Goal: Download file/media

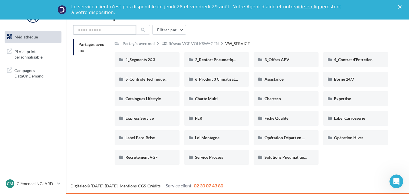
click at [113, 30] on input "text" at bounding box center [104, 30] width 63 height 10
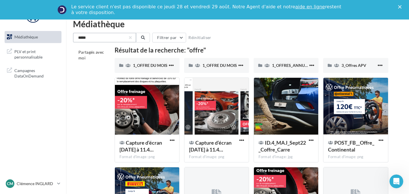
type input "*****"
click at [42, 40] on link "Médiathèque" at bounding box center [32, 37] width 59 height 12
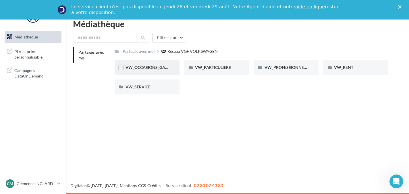
click at [152, 63] on div "VW_OCCASIONS_GARANTIES" at bounding box center [147, 67] width 65 height 15
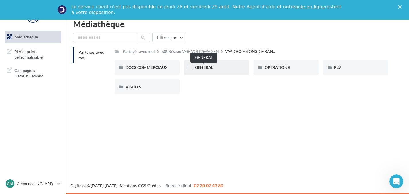
click at [204, 69] on span "GENERAL" at bounding box center [204, 67] width 18 height 5
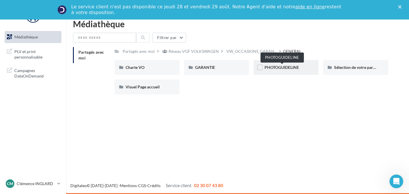
click at [276, 66] on span "PHOTOGUIDELINE" at bounding box center [281, 67] width 34 height 5
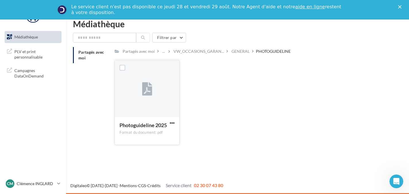
click at [151, 127] on span "Photoguideline 2025" at bounding box center [142, 125] width 47 height 6
click at [144, 107] on div at bounding box center [147, 88] width 64 height 57
click at [173, 123] on span "button" at bounding box center [172, 123] width 5 height 5
click at [146, 81] on div at bounding box center [147, 89] width 10 height 19
click at [172, 120] on div at bounding box center [172, 123] width 7 height 6
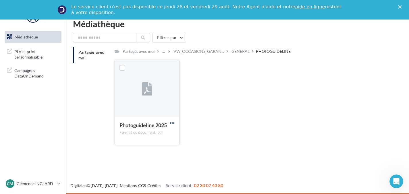
click at [172, 125] on span "button" at bounding box center [172, 123] width 5 height 5
click at [157, 138] on button "Télécharger" at bounding box center [146, 134] width 57 height 15
click at [241, 53] on div "GENERAL" at bounding box center [240, 52] width 18 height 6
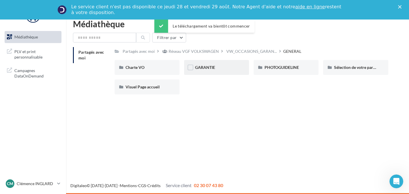
click at [216, 66] on div "GARANTIE" at bounding box center [216, 68] width 43 height 6
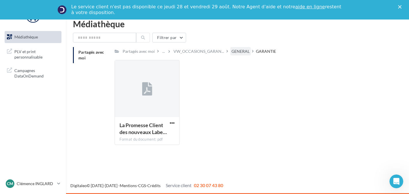
click at [237, 51] on div "GENERAL" at bounding box center [240, 52] width 18 height 6
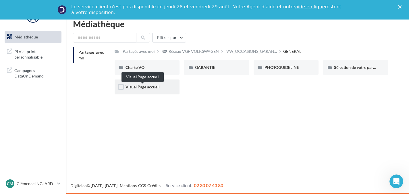
click at [132, 86] on span "Visuel Page accueil" at bounding box center [142, 86] width 34 height 5
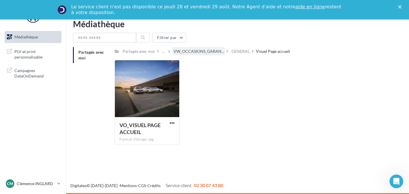
click at [211, 48] on div "VW_OCCASIONS_GARAN..." at bounding box center [198, 51] width 53 height 8
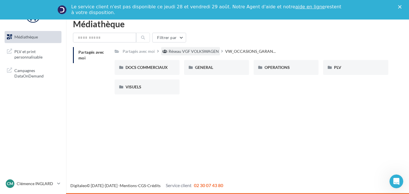
click at [197, 53] on div "Réseau VGF VOLKSWAGEN" at bounding box center [194, 52] width 50 height 6
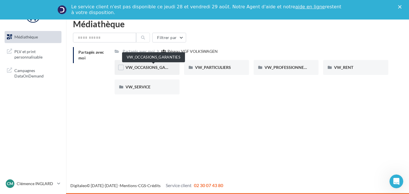
click at [164, 69] on span "VW_OCCASIONS_GARANTIES" at bounding box center [153, 67] width 56 height 5
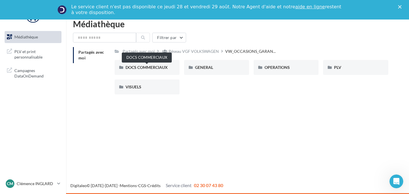
click at [164, 69] on span "DOCS COMMERCIAUX" at bounding box center [146, 67] width 42 height 5
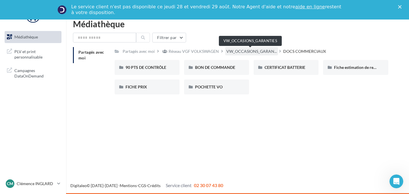
click at [261, 53] on span "VW_OCCASIONS_GARAN..." at bounding box center [251, 52] width 51 height 6
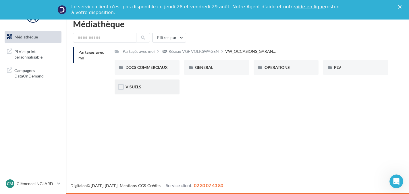
click at [171, 87] on div "VISUELS" at bounding box center [147, 87] width 65 height 15
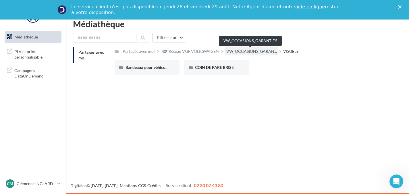
click at [262, 51] on span "VW_OCCASIONS_GARAN..." at bounding box center [251, 52] width 51 height 6
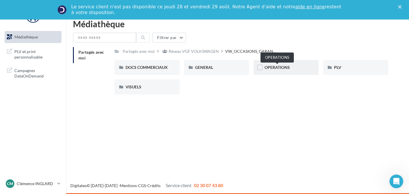
click at [276, 68] on span "OPERATIONS" at bounding box center [276, 67] width 25 height 5
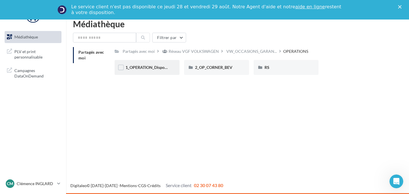
click at [142, 71] on div "1_OPERATION_Dispo_immédiate" at bounding box center [147, 67] width 65 height 15
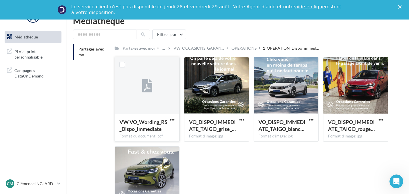
scroll to position [2, 0]
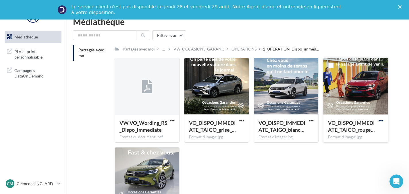
click at [380, 121] on span "button" at bounding box center [380, 120] width 5 height 5
click at [358, 131] on button "Télécharger" at bounding box center [355, 132] width 57 height 15
click at [239, 52] on div "OPERATIONS" at bounding box center [243, 49] width 25 height 6
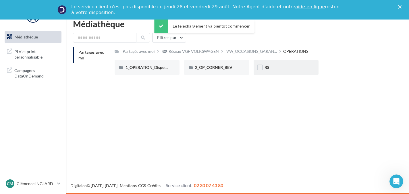
click at [270, 72] on div "RS" at bounding box center [285, 67] width 65 height 15
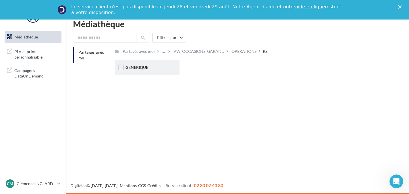
click at [160, 66] on div "GENERIQUE" at bounding box center [146, 68] width 43 height 6
click at [160, 66] on div "VW" at bounding box center [146, 68] width 43 height 6
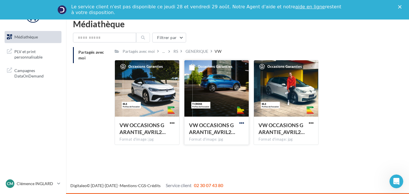
click at [243, 125] on span "button" at bounding box center [241, 123] width 5 height 5
click at [216, 138] on button "Télécharger" at bounding box center [216, 134] width 57 height 15
click at [191, 49] on div "GENERIQUE" at bounding box center [196, 52] width 23 height 6
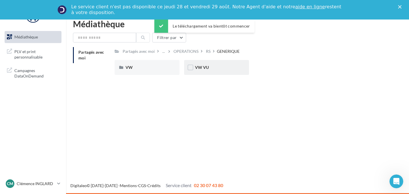
click at [208, 74] on div "VW VU" at bounding box center [216, 67] width 65 height 15
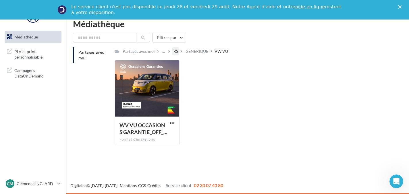
click at [172, 50] on div "RS" at bounding box center [175, 51] width 7 height 8
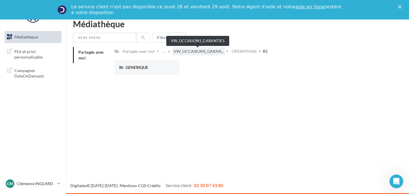
click at [190, 53] on span "VW_OCCASIONS_GARAN..." at bounding box center [198, 52] width 51 height 6
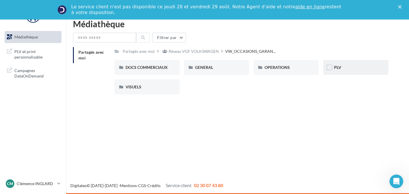
click at [343, 68] on div "PLV" at bounding box center [355, 68] width 43 height 6
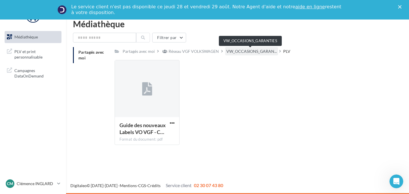
click at [240, 54] on span "VW_OCCASIONS_GARAN..." at bounding box center [251, 52] width 51 height 6
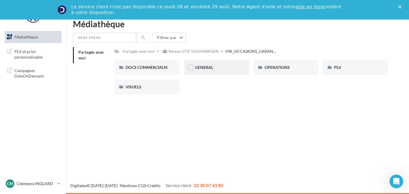
click at [222, 68] on div "GENERAL" at bounding box center [216, 68] width 43 height 6
click at [222, 68] on div "GARANTIE" at bounding box center [216, 68] width 43 height 6
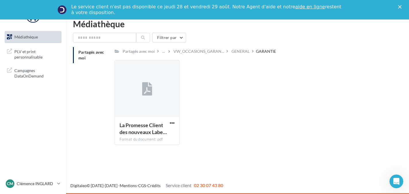
click at [196, 46] on div "Filtrer par Partagés avec moi Partagés avec moi ... VW_OCCASIONS_GARAN... GENER…" at bounding box center [237, 91] width 329 height 117
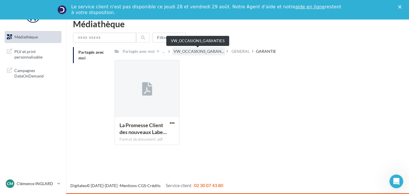
click at [196, 51] on span "VW_OCCASIONS_GARAN..." at bounding box center [198, 52] width 51 height 6
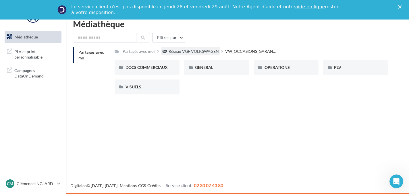
click at [193, 51] on div "Réseau VGF VOLKSWAGEN" at bounding box center [194, 52] width 50 height 6
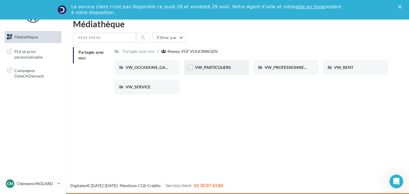
click at [215, 71] on div "VW_PARTICULIERS" at bounding box center [216, 67] width 65 height 15
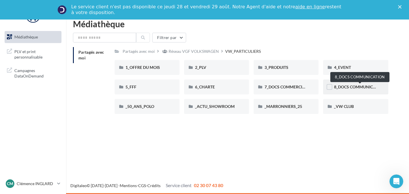
click at [358, 88] on span "8_DOCS COMMUNICATION" at bounding box center [359, 86] width 51 height 5
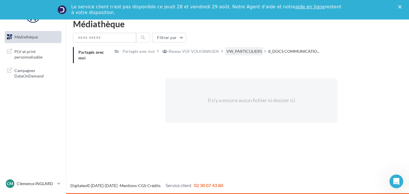
click at [253, 52] on div "VW_PARTICULIERS" at bounding box center [244, 52] width 36 height 6
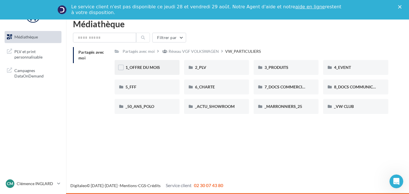
click at [167, 69] on div "1_OFFRE DU MOIS" at bounding box center [146, 68] width 43 height 6
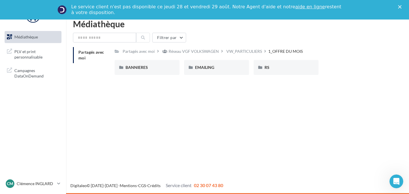
click at [167, 69] on div "BANNIERES" at bounding box center [146, 68] width 43 height 6
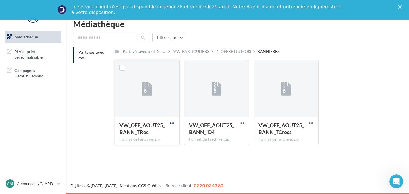
click at [172, 125] on span "button" at bounding box center [172, 123] width 5 height 5
click at [165, 134] on button "Télécharger" at bounding box center [146, 134] width 57 height 15
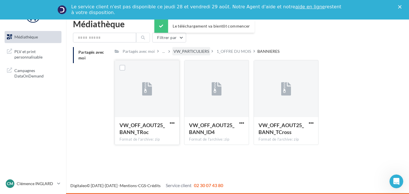
click at [193, 54] on div "VW_PARTICULIERS" at bounding box center [191, 52] width 36 height 6
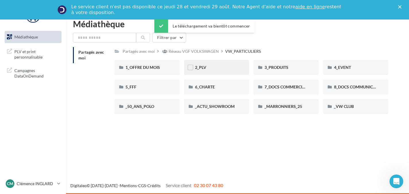
click at [210, 65] on div "2_PLV" at bounding box center [216, 68] width 43 height 6
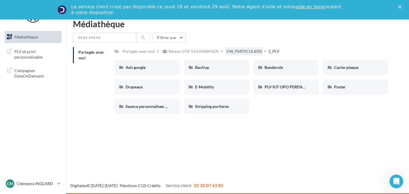
click at [244, 50] on div "VW_PARTICULIERS" at bounding box center [244, 52] width 36 height 6
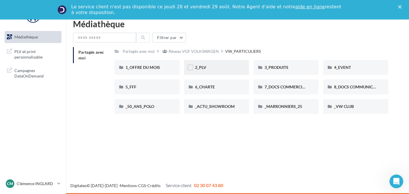
click at [227, 70] on div "2_PLV" at bounding box center [216, 68] width 43 height 6
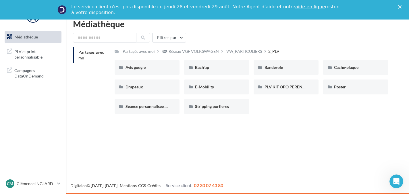
click at [227, 70] on div "Bach'up" at bounding box center [216, 68] width 43 height 6
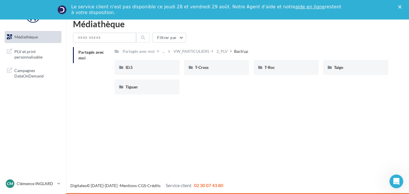
click at [356, 76] on div "ID.5 ID.5 T-Cross T-Cross T-Roc T-Roc Taigo Taigo Tiguan Tiguan" at bounding box center [254, 79] width 278 height 39
click at [355, 71] on div "Taigo" at bounding box center [355, 67] width 65 height 15
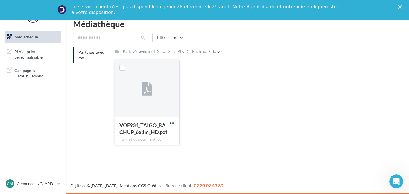
click at [174, 125] on span "button" at bounding box center [172, 123] width 5 height 5
click at [161, 133] on button "Télécharger" at bounding box center [146, 134] width 57 height 15
click at [178, 53] on div "2_PLV" at bounding box center [178, 52] width 11 height 6
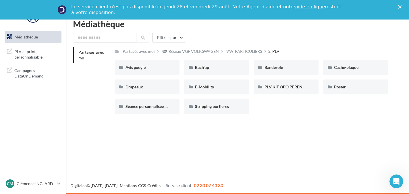
click at [321, 90] on div "PLV KIT OPO PERENNE PLV KIT OPO PERENNE" at bounding box center [287, 87] width 69 height 15
click at [334, 90] on div "Poster" at bounding box center [355, 87] width 43 height 6
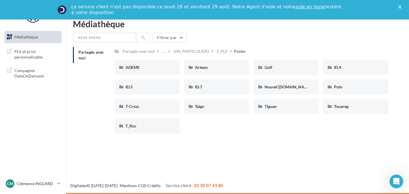
click at [297, 124] on div "ADEME ADEME Arteon Arteon Golf Golf ID.4 ID.4 ID.5 ID.5 ID.7 ID.7 Nouvel ID.Buz…" at bounding box center [254, 99] width 278 height 78
click at [207, 104] on div "Taigo" at bounding box center [216, 107] width 43 height 6
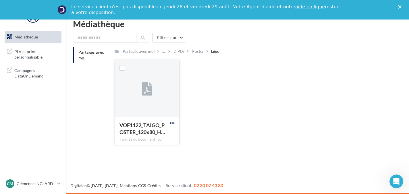
click at [171, 123] on span "button" at bounding box center [172, 123] width 5 height 5
click at [153, 132] on button "Télécharger" at bounding box center [146, 134] width 57 height 15
click at [181, 49] on div "2_PLV" at bounding box center [178, 52] width 11 height 6
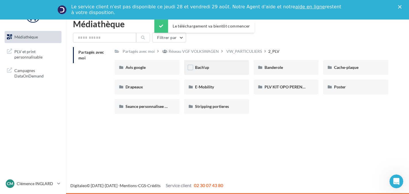
click at [196, 71] on div "Bach'up" at bounding box center [216, 67] width 65 height 15
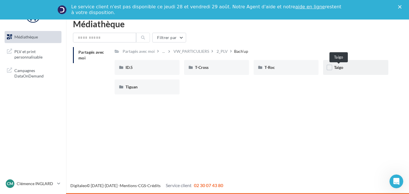
click at [337, 68] on span "Taigo" at bounding box center [338, 67] width 9 height 5
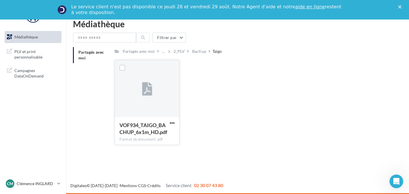
click at [175, 124] on button "button" at bounding box center [172, 124] width 7 height 6
click at [158, 134] on button "Télécharger" at bounding box center [146, 134] width 57 height 15
click at [176, 52] on div "2_PLV" at bounding box center [178, 52] width 11 height 6
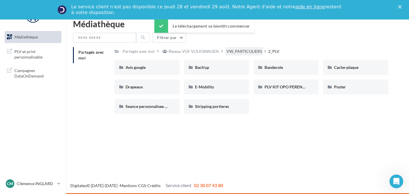
click at [243, 51] on div "VW_PARTICULIERS" at bounding box center [244, 52] width 36 height 6
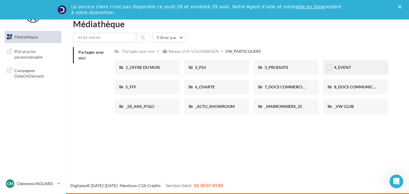
click at [357, 70] on div "4_EVENT" at bounding box center [355, 68] width 43 height 6
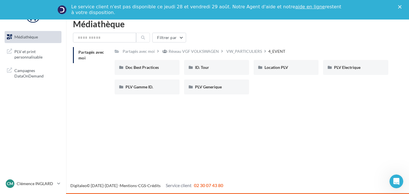
click at [201, 114] on div "Médiathèque PLV et print personnalisable" at bounding box center [204, 107] width 409 height 175
click at [246, 53] on div "VW_PARTICULIERS" at bounding box center [244, 52] width 36 height 6
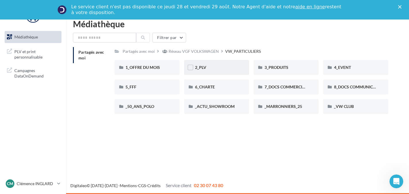
click at [206, 70] on div "2_PLV" at bounding box center [216, 68] width 43 height 6
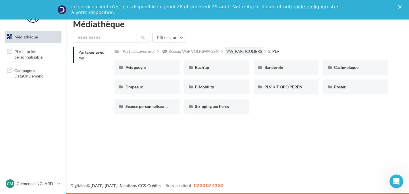
click at [237, 52] on div "VW_PARTICULIERS" at bounding box center [244, 52] width 36 height 6
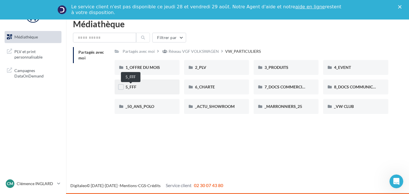
click at [131, 86] on span "5_FFF" at bounding box center [130, 86] width 11 height 5
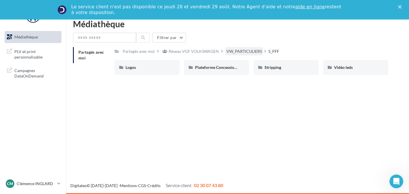
click at [237, 53] on div "VW_PARTICULIERS" at bounding box center [244, 52] width 36 height 6
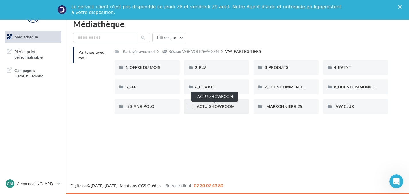
click at [230, 108] on span "_ACTU_SHOWROOM" at bounding box center [215, 106] width 40 height 5
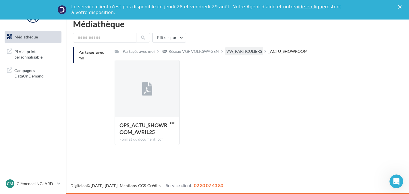
click at [250, 51] on div "VW_PARTICULIERS" at bounding box center [244, 52] width 36 height 6
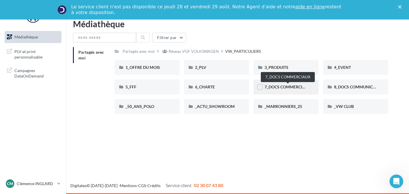
click at [290, 87] on span "7_DOCS COMMERCIAUX" at bounding box center [287, 86] width 46 height 5
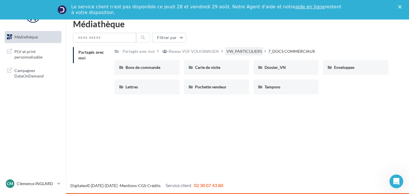
click at [248, 48] on div "VW_PARTICULIERS" at bounding box center [244, 51] width 38 height 8
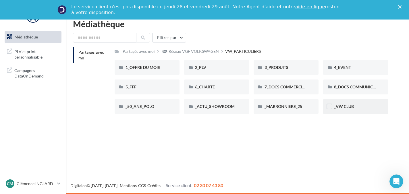
click at [347, 104] on div "_VW CLUB" at bounding box center [355, 107] width 43 height 6
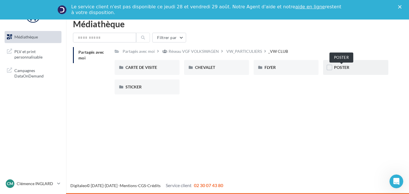
click at [344, 69] on span "POSTER" at bounding box center [341, 67] width 15 height 5
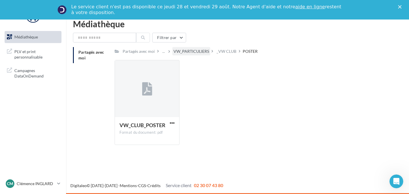
click at [195, 52] on div "VW_PARTICULIERS" at bounding box center [191, 52] width 36 height 6
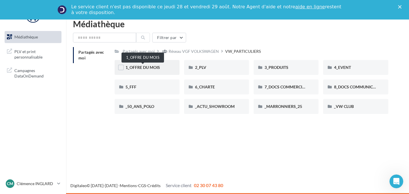
click at [144, 68] on span "1_OFFRE DU MOIS" at bounding box center [142, 67] width 34 height 5
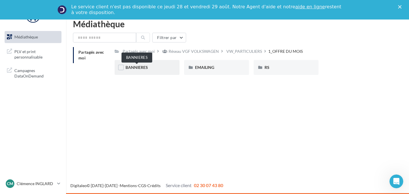
click at [144, 68] on span "BANNIERES" at bounding box center [136, 67] width 22 height 5
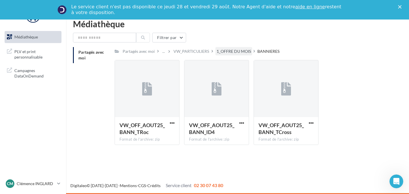
click at [229, 52] on div "1_OFFRE DU MOIS" at bounding box center [233, 52] width 34 height 6
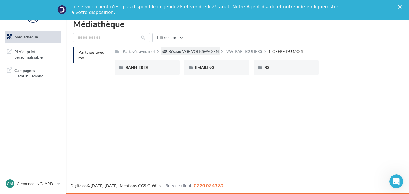
click at [202, 51] on div "Réseau VGF VOLKSWAGEN" at bounding box center [194, 52] width 50 height 6
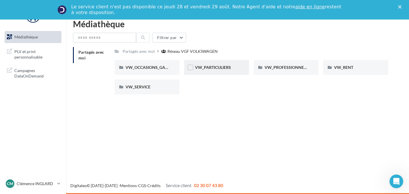
click at [202, 70] on div "VW_PARTICULIERS" at bounding box center [216, 68] width 43 height 6
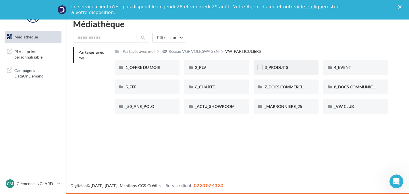
click at [290, 72] on div "3_PRODUITS" at bounding box center [285, 67] width 65 height 15
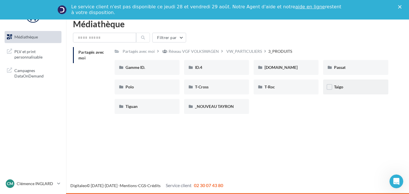
click at [361, 91] on div "Taigo" at bounding box center [355, 87] width 65 height 15
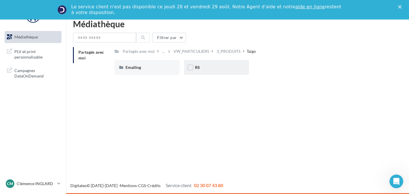
click at [207, 69] on div "RS" at bounding box center [216, 68] width 43 height 6
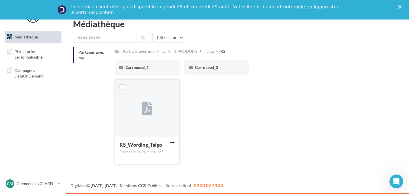
click at [173, 144] on span "button" at bounding box center [172, 142] width 5 height 5
click at [161, 149] on button "Télécharger" at bounding box center [146, 153] width 57 height 15
click at [177, 54] on div "3_PRODUITS" at bounding box center [185, 52] width 24 height 6
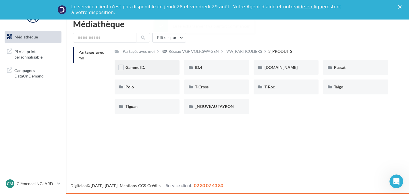
click at [152, 66] on div "Gamme ID." at bounding box center [146, 68] width 43 height 6
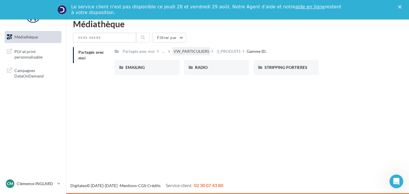
click at [193, 49] on div "VW_PARTICULIERS" at bounding box center [191, 52] width 36 height 6
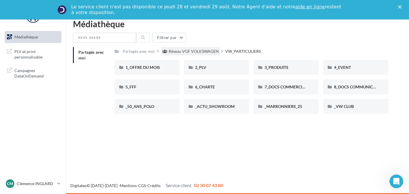
click at [190, 55] on div "Réseau VGF VOLKSWAGEN" at bounding box center [190, 51] width 59 height 8
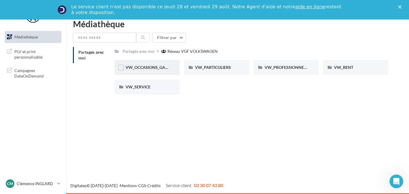
click at [155, 70] on div "VW_OCCASIONS_GARANTIES" at bounding box center [146, 68] width 43 height 6
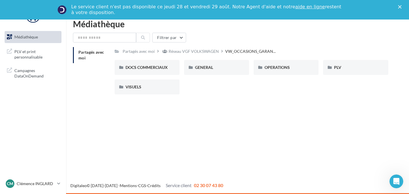
click at [155, 70] on div "DOCS COMMERCIAUX" at bounding box center [146, 68] width 43 height 6
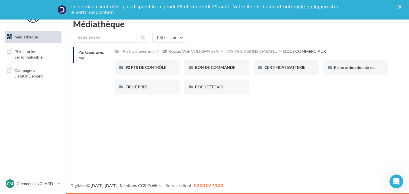
click at [155, 70] on div "90 PTS DE CONTRÔLE" at bounding box center [146, 68] width 43 height 6
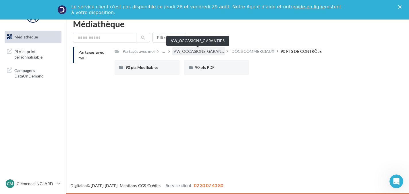
click at [186, 53] on span "VW_OCCASIONS_GARAN..." at bounding box center [198, 52] width 51 height 6
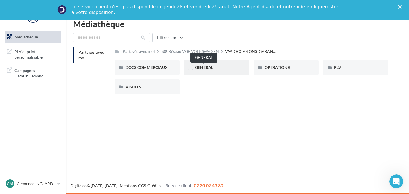
click at [199, 67] on span "GENERAL" at bounding box center [204, 67] width 18 height 5
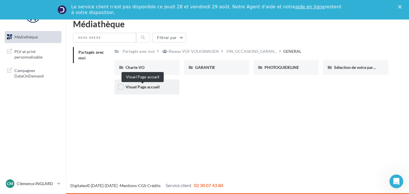
click at [150, 87] on span "Visuel Page accueil" at bounding box center [142, 86] width 34 height 5
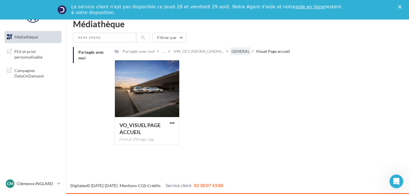
click at [241, 53] on div "GENERAL" at bounding box center [240, 52] width 18 height 6
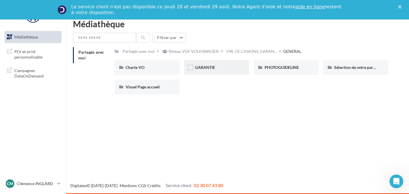
click at [230, 65] on div "GARANTIE" at bounding box center [216, 68] width 43 height 6
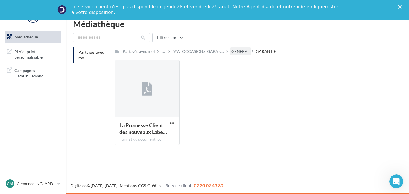
click at [239, 52] on div "GENERAL" at bounding box center [240, 52] width 18 height 6
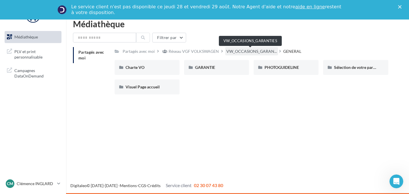
click at [253, 49] on span "VW_OCCASIONS_GARAN..." at bounding box center [251, 52] width 51 height 6
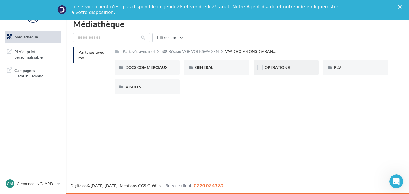
click at [297, 66] on div "OPERATIONS" at bounding box center [285, 68] width 43 height 6
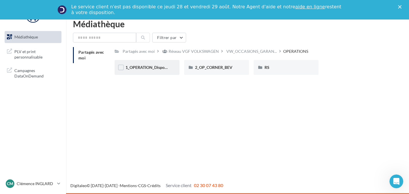
click at [152, 72] on div "1_OPERATION_Dispo_immédiate" at bounding box center [147, 67] width 65 height 15
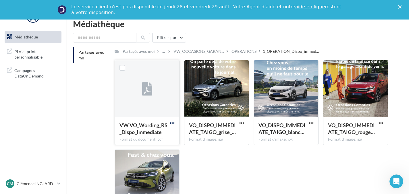
click at [173, 124] on span "button" at bounding box center [172, 123] width 5 height 5
click at [162, 131] on button "Télécharger" at bounding box center [146, 134] width 57 height 15
click at [245, 125] on button "button" at bounding box center [241, 124] width 7 height 6
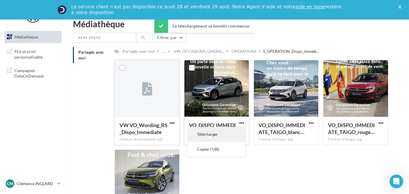
click at [226, 137] on button "Télécharger" at bounding box center [216, 134] width 57 height 15
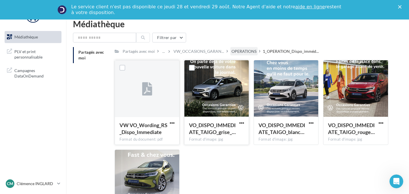
click at [241, 52] on div "OPERATIONS" at bounding box center [243, 52] width 25 height 6
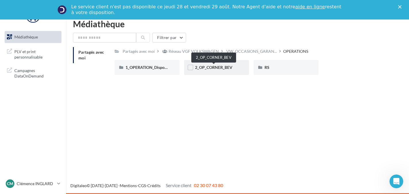
click at [222, 67] on span "2_OP_CORNER_BEV" at bounding box center [213, 67] width 37 height 5
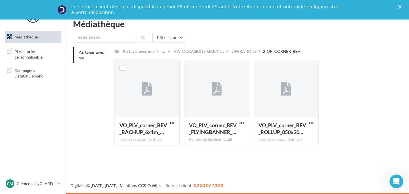
click at [174, 125] on span "button" at bounding box center [172, 123] width 5 height 5
click at [165, 133] on button "Télécharger" at bounding box center [146, 134] width 57 height 15
click at [242, 125] on span "button" at bounding box center [241, 123] width 5 height 5
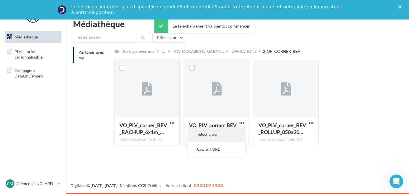
click at [232, 133] on button "Télécharger" at bounding box center [216, 134] width 57 height 15
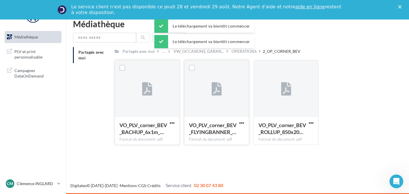
click at [249, 56] on div "Partagés avec moi ... VW_OCCASIONS_GARAN... OPERATIONS 2_OP_CORNER_BEV Rs Parta…" at bounding box center [251, 98] width 273 height 102
click at [249, 52] on div "OPERATIONS" at bounding box center [243, 52] width 25 height 6
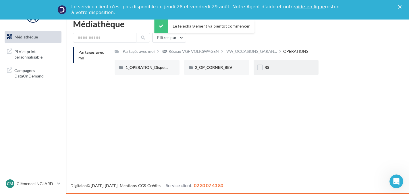
click at [275, 69] on div "RS" at bounding box center [285, 68] width 43 height 6
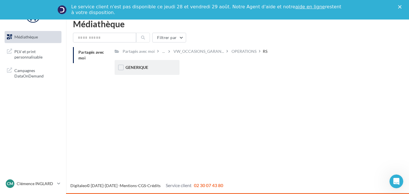
click at [153, 65] on div "GENERIQUE" at bounding box center [146, 68] width 43 height 6
click at [170, 67] on div "VW" at bounding box center [147, 67] width 65 height 15
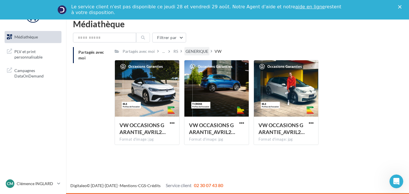
click at [199, 53] on div "GENERIQUE" at bounding box center [196, 52] width 23 height 6
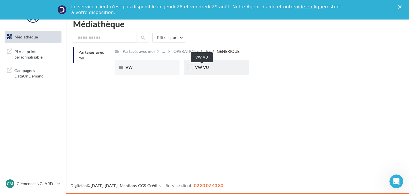
click at [204, 67] on span "VW VU" at bounding box center [202, 67] width 14 height 5
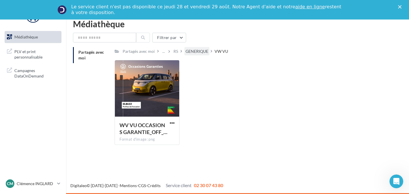
click at [194, 53] on div "GENERIQUE" at bounding box center [196, 52] width 23 height 6
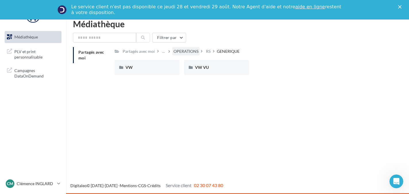
click at [189, 52] on div "OPERATIONS" at bounding box center [185, 52] width 25 height 6
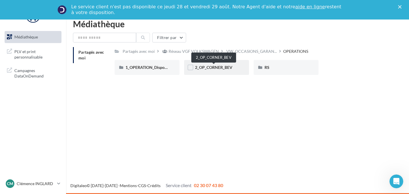
click at [208, 69] on span "2_OP_CORNER_BEV" at bounding box center [213, 67] width 37 height 5
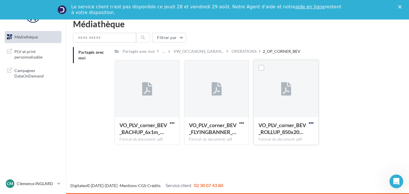
click at [312, 123] on span "button" at bounding box center [311, 123] width 5 height 5
click at [294, 136] on button "Télécharger" at bounding box center [285, 134] width 57 height 15
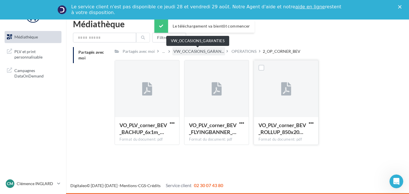
click at [196, 50] on span "VW_OCCASIONS_GARAN..." at bounding box center [198, 52] width 51 height 6
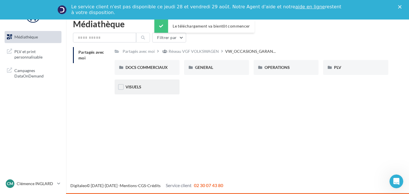
click at [160, 80] on div "VISUELS" at bounding box center [147, 87] width 65 height 15
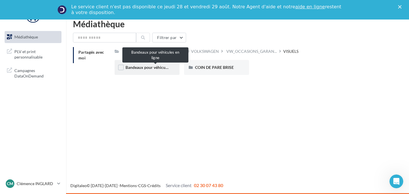
click at [159, 69] on span "Bandeaux pour véhicules en ligne" at bounding box center [154, 67] width 59 height 5
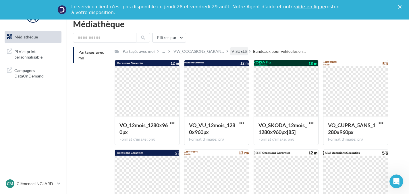
click at [235, 51] on div "VISUELS" at bounding box center [238, 52] width 15 height 6
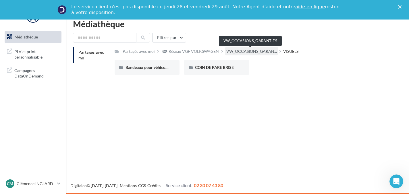
click at [235, 51] on span "VW_OCCASIONS_GARAN..." at bounding box center [251, 52] width 51 height 6
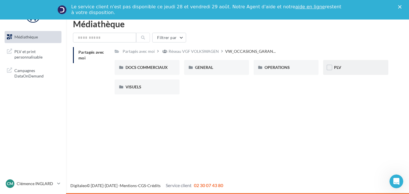
click at [353, 70] on div "PLV" at bounding box center [355, 68] width 43 height 6
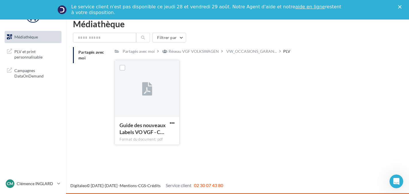
click at [171, 126] on button "button" at bounding box center [172, 124] width 7 height 6
click at [161, 135] on button "Télécharger" at bounding box center [146, 134] width 57 height 15
click at [102, 40] on input "text" at bounding box center [104, 38] width 63 height 10
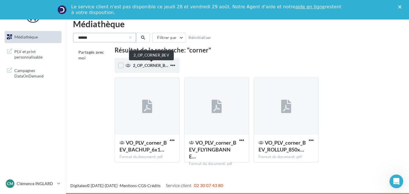
type input "******"
click at [138, 65] on span "2_OP_CORNER_BEV" at bounding box center [151, 65] width 37 height 5
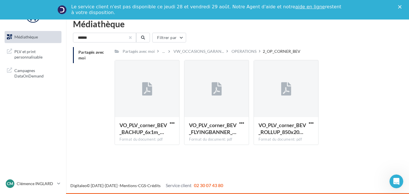
click at [130, 36] on button "button" at bounding box center [130, 37] width 2 height 2
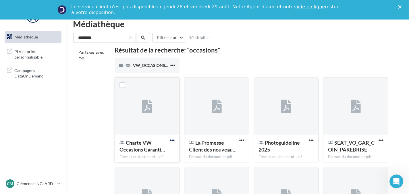
type input "*********"
click at [173, 142] on span "button" at bounding box center [172, 140] width 5 height 5
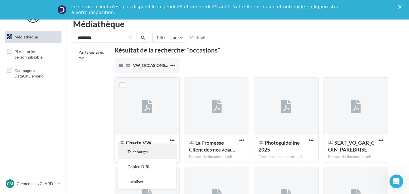
click at [161, 150] on button "Télécharger" at bounding box center [146, 151] width 57 height 15
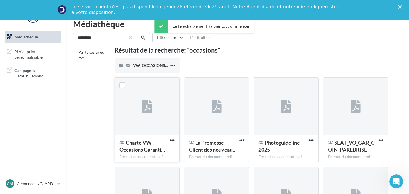
click at [131, 36] on button "button" at bounding box center [130, 37] width 2 height 2
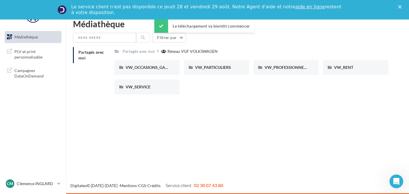
click at [46, 40] on link "Médiathèque" at bounding box center [32, 37] width 59 height 12
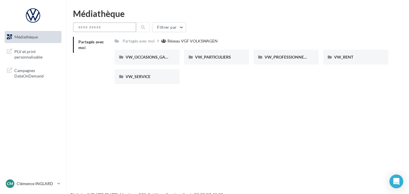
click at [120, 27] on input "text" at bounding box center [104, 27] width 63 height 10
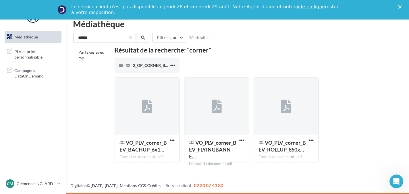
type input "******"
click at [131, 36] on button "button" at bounding box center [130, 37] width 2 height 2
